Goal: Communication & Community: Ask a question

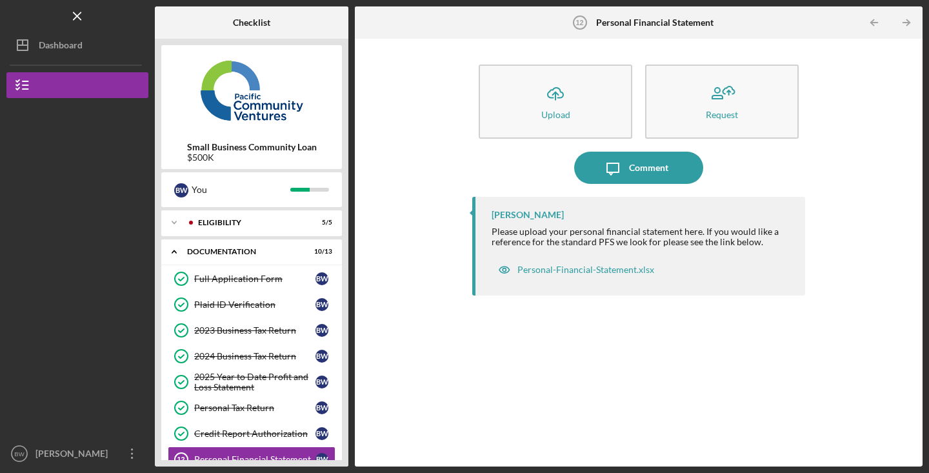
scroll to position [201, 0]
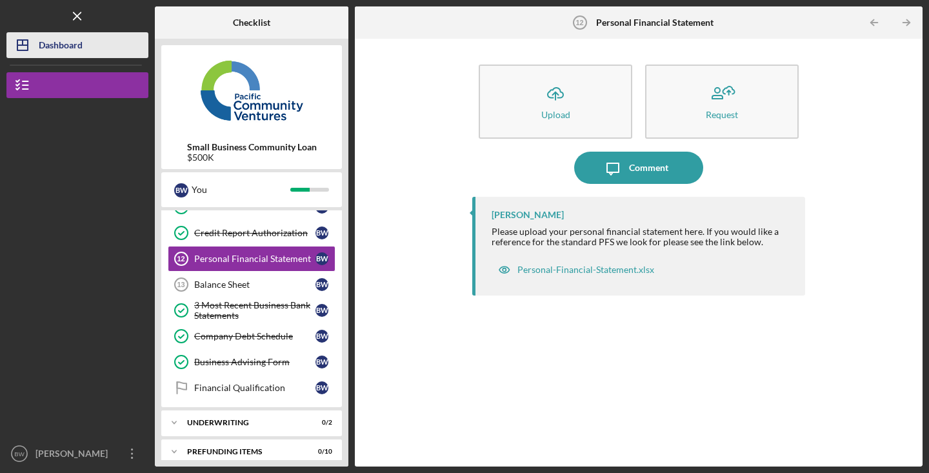
click at [97, 52] on button "Icon/Dashboard Dashboard" at bounding box center [77, 45] width 142 height 26
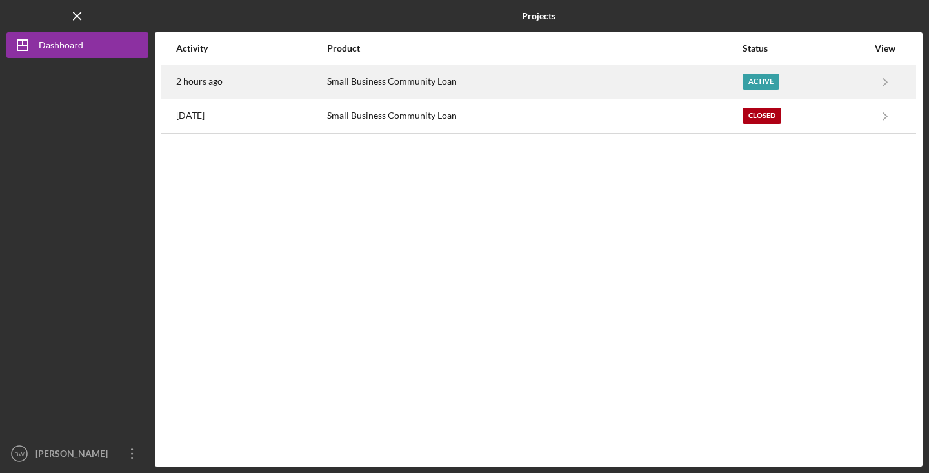
click at [526, 88] on div "Small Business Community Loan" at bounding box center [534, 82] width 414 height 32
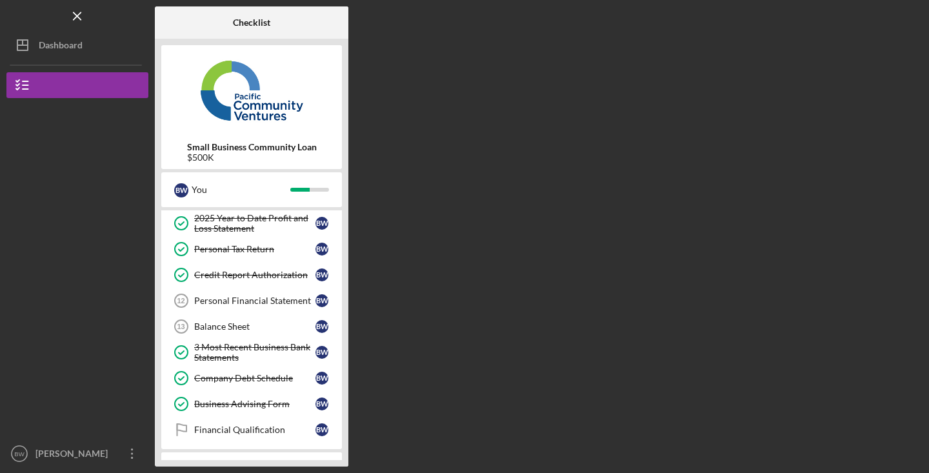
scroll to position [148, 0]
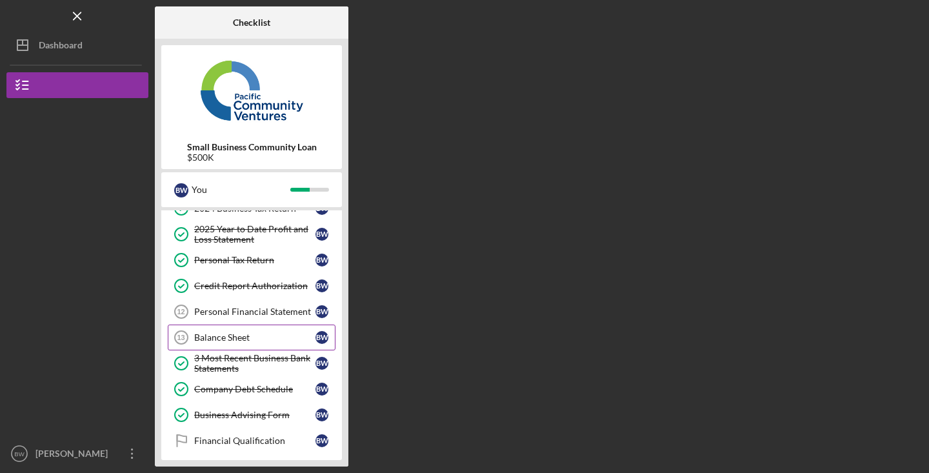
click at [253, 341] on div "Balance Sheet" at bounding box center [254, 337] width 121 height 10
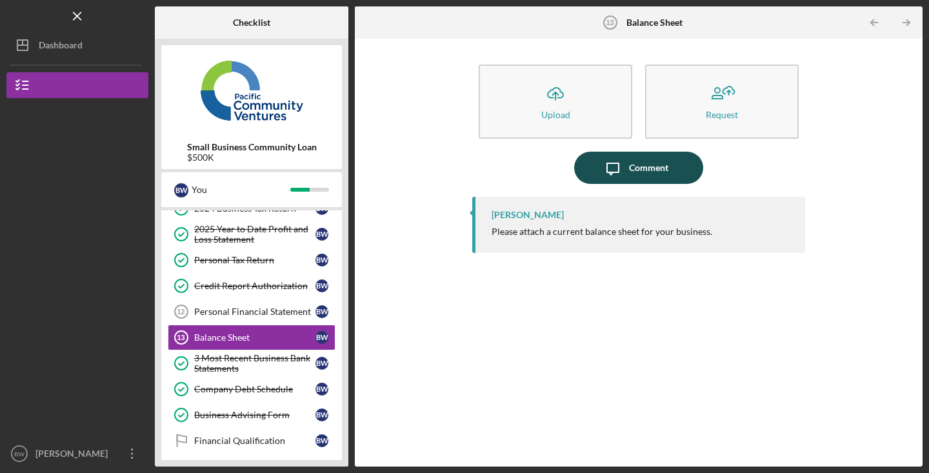
click at [623, 159] on icon "Icon/Message" at bounding box center [613, 168] width 32 height 32
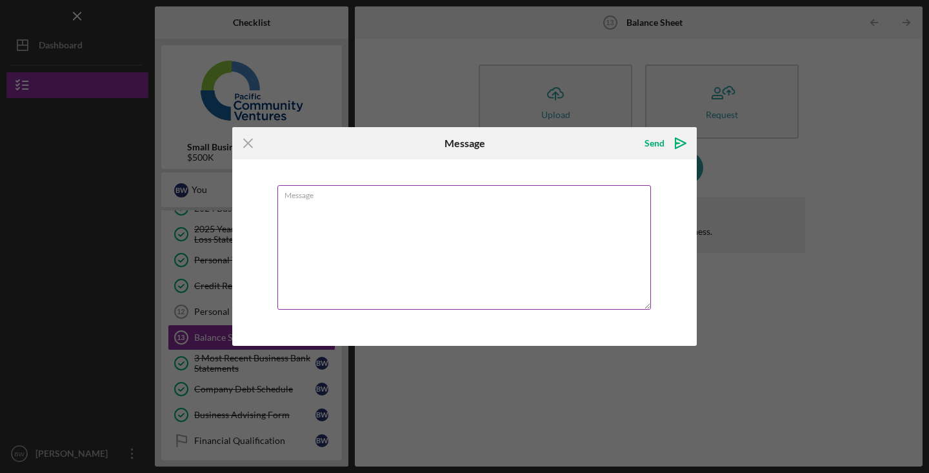
type textarea "H"
type textarea "W"
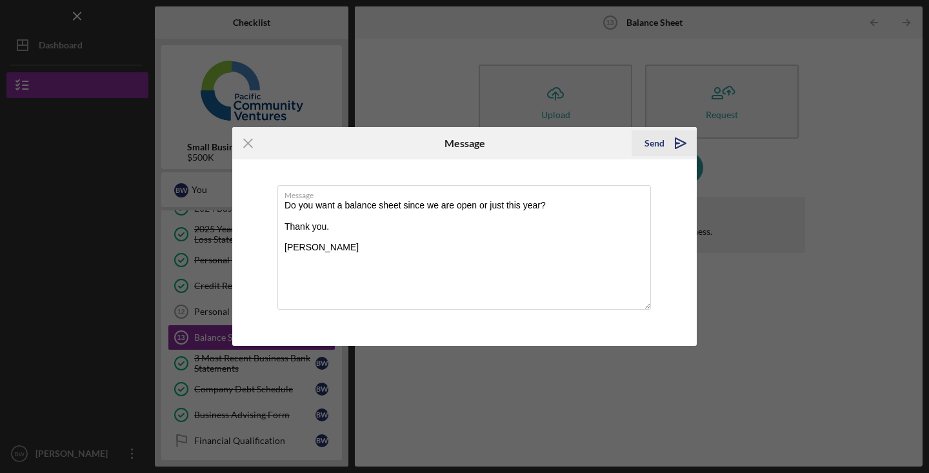
type textarea "Do you want a balance sheet since we are open or just this year? Thank you. [PE…"
click at [645, 143] on button "Send Icon/icon-invite-send" at bounding box center [664, 143] width 65 height 26
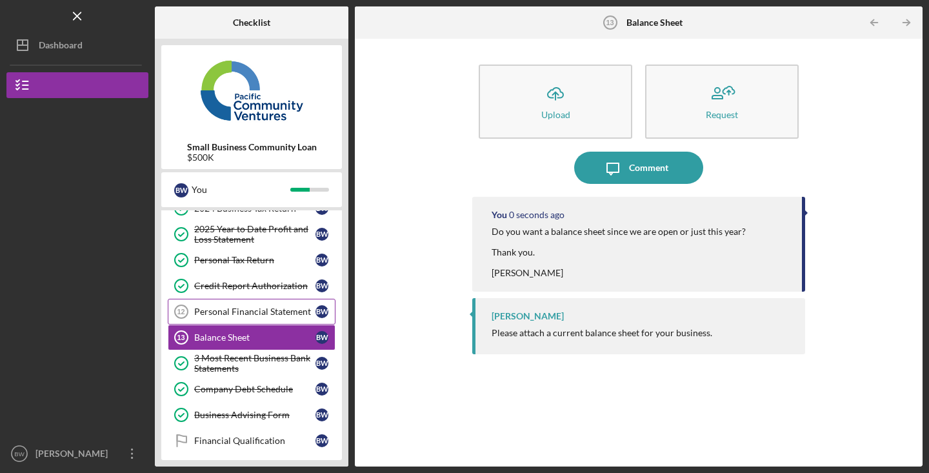
click at [211, 310] on div "Personal Financial Statement" at bounding box center [254, 312] width 121 height 10
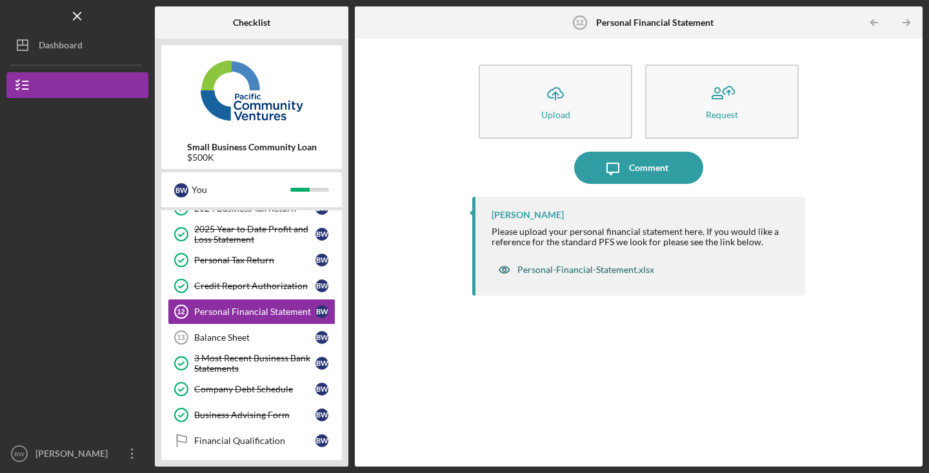
click at [532, 267] on div "Personal-Financial-Statement.xlsx" at bounding box center [586, 270] width 137 height 10
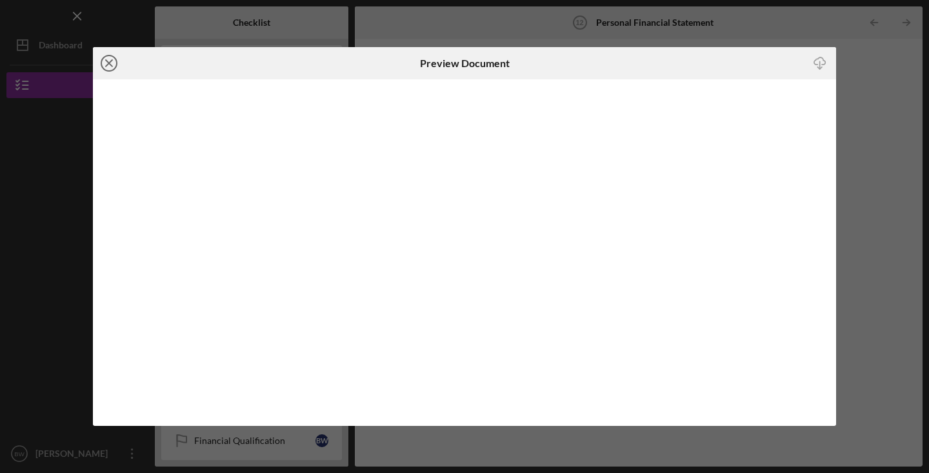
click at [107, 60] on icon "Icon/Close" at bounding box center [109, 63] width 32 height 32
